Goal: Task Accomplishment & Management: Use online tool/utility

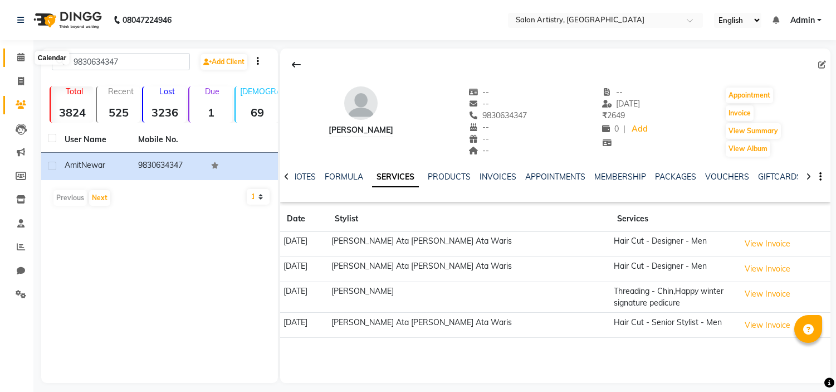
click at [21, 58] on icon at bounding box center [20, 57] width 7 height 8
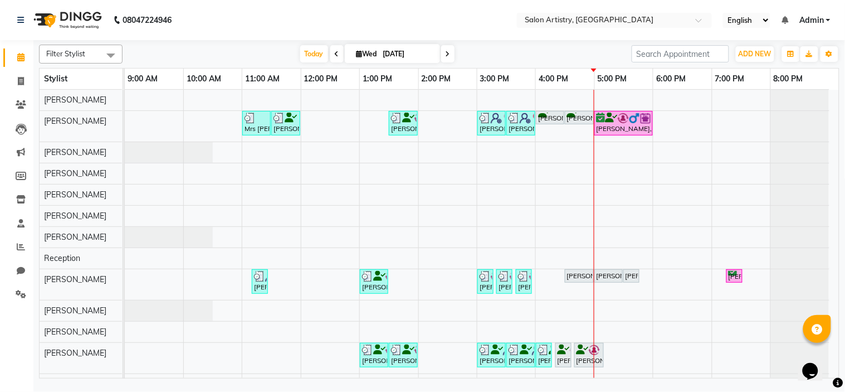
click at [449, 26] on nav "08047224946 Select Location × Salon Artistry, Middleton Street English ENGLISH …" at bounding box center [422, 20] width 845 height 40
click at [21, 81] on icon at bounding box center [21, 81] width 6 height 8
select select "service"
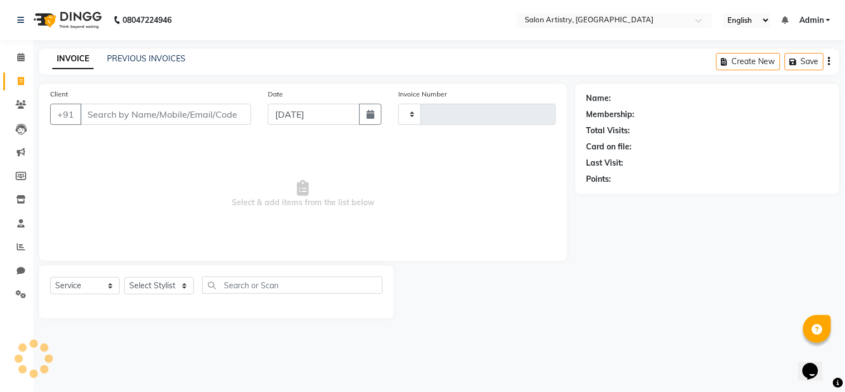
type input "2282"
select select "8285"
click at [149, 57] on link "PREVIOUS INVOICES" at bounding box center [146, 58] width 79 height 10
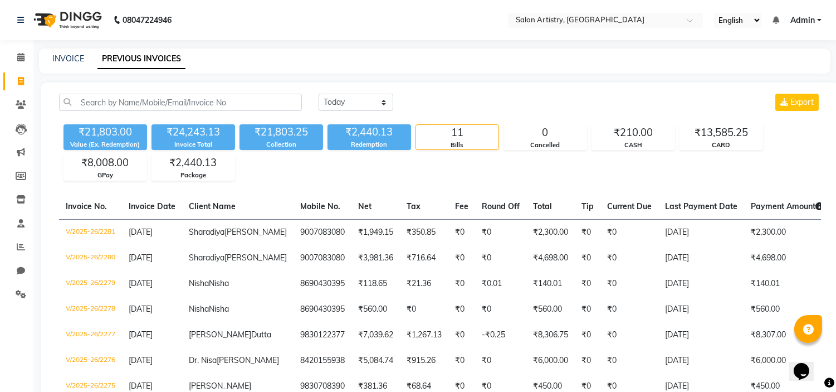
click at [293, 163] on div "₹21,803.00 Value (Ex. Redemption) ₹24,243.13 Invoice Total ₹21,803.25 Collectio…" at bounding box center [440, 150] width 762 height 61
click at [15, 60] on span at bounding box center [21, 57] width 20 height 13
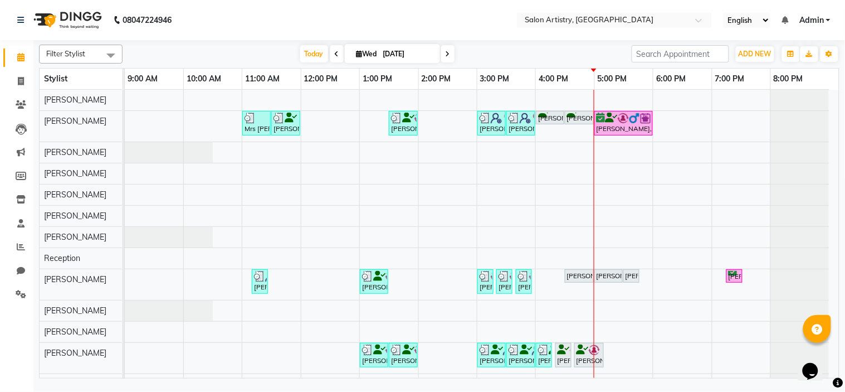
click at [836, 350] on td "Mrs Rashmi, TK06, 11:00 AM-11:30 AM, Wash - Wash & Blow Dry (Upto Shoulder) Ish…" at bounding box center [482, 234] width 715 height 289
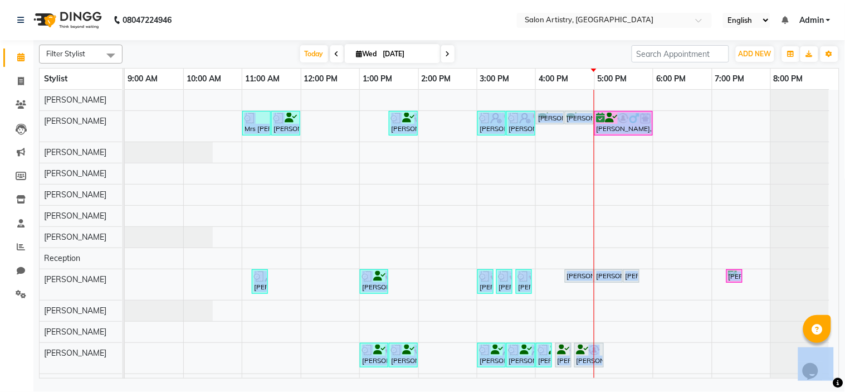
drag, startPoint x: 1637, startPoint y: 696, endPoint x: 831, endPoint y: 350, distance: 877.3
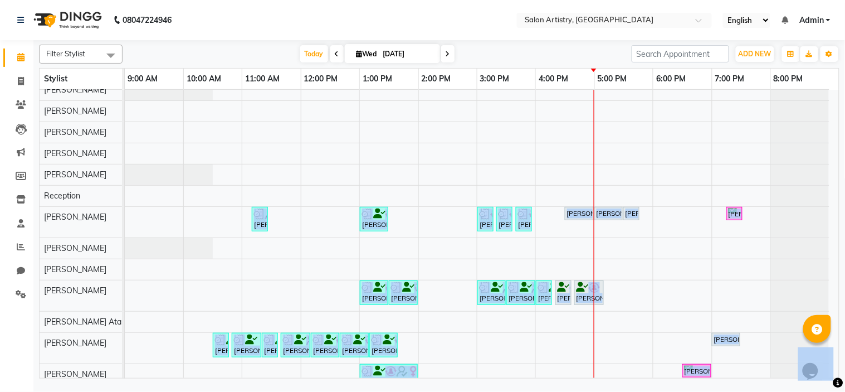
scroll to position [89, 0]
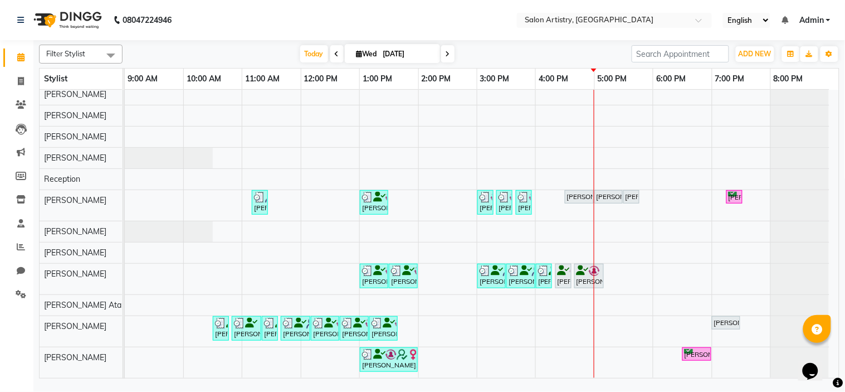
click at [810, 105] on div at bounding box center [800, 115] width 58 height 21
click at [460, 13] on nav "08047224946 Select Location × Salon Artistry, Middleton Street English ENGLISH …" at bounding box center [422, 20] width 845 height 40
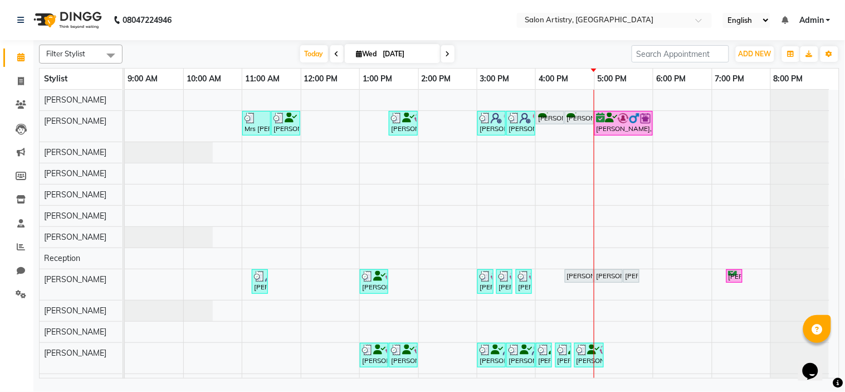
scroll to position [89, 0]
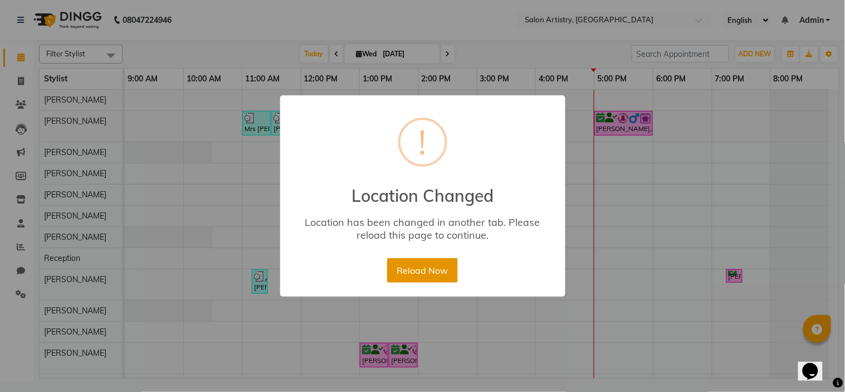
click at [418, 268] on button "Reload Now" at bounding box center [422, 270] width 71 height 25
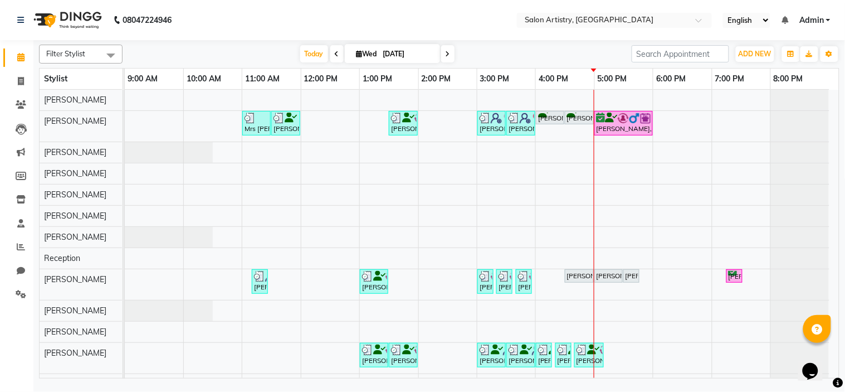
scroll to position [89, 0]
